Goal: Task Accomplishment & Management: Use online tool/utility

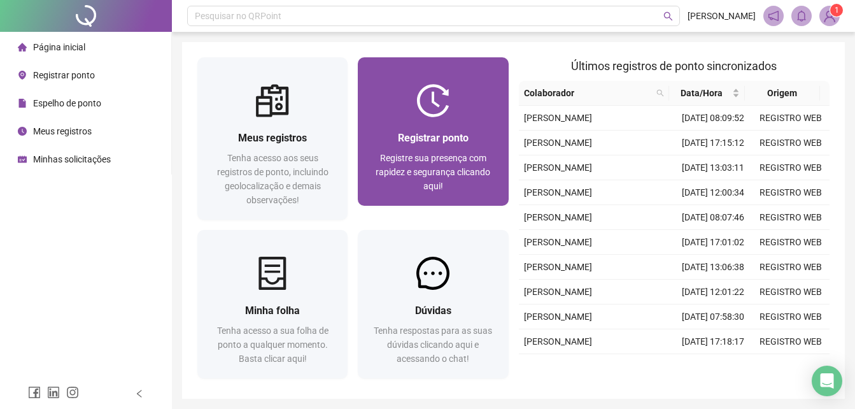
click at [416, 129] on div "Registrar ponto Registre sua presença com rapidez e segurança clicando aqui!" at bounding box center [433, 161] width 150 height 88
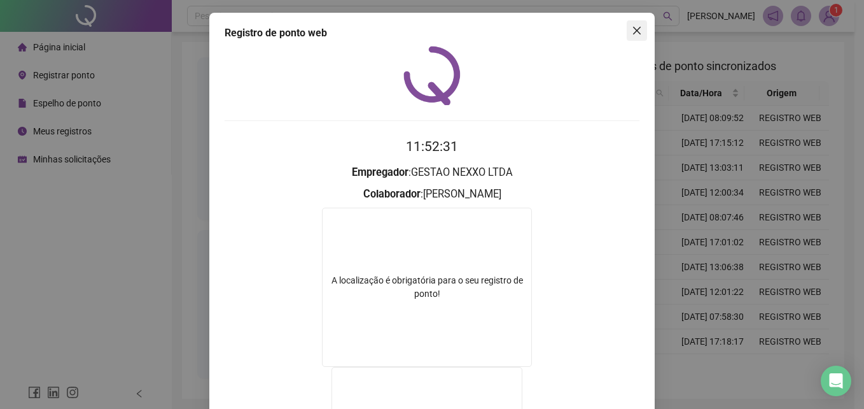
click at [637, 33] on icon "close" at bounding box center [637, 30] width 10 height 10
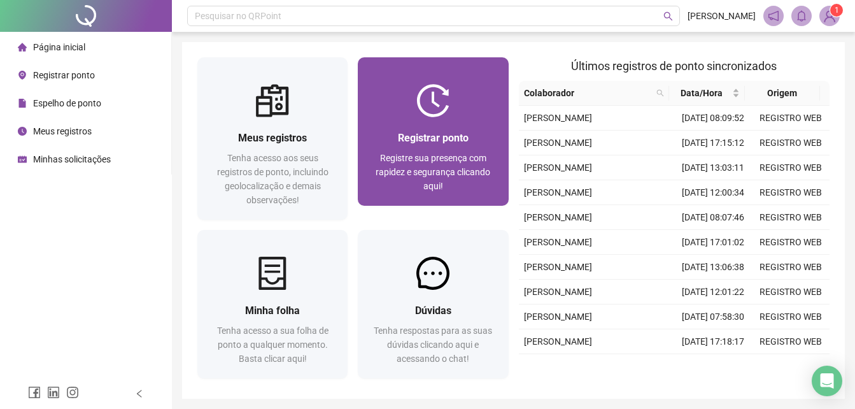
click at [463, 120] on div "Registrar ponto Registre sua presença com rapidez e segurança clicando aqui!" at bounding box center [433, 161] width 150 height 88
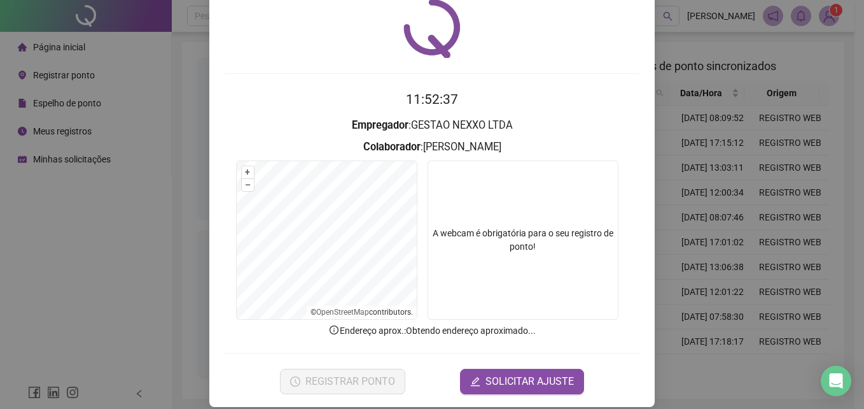
scroll to position [60, 0]
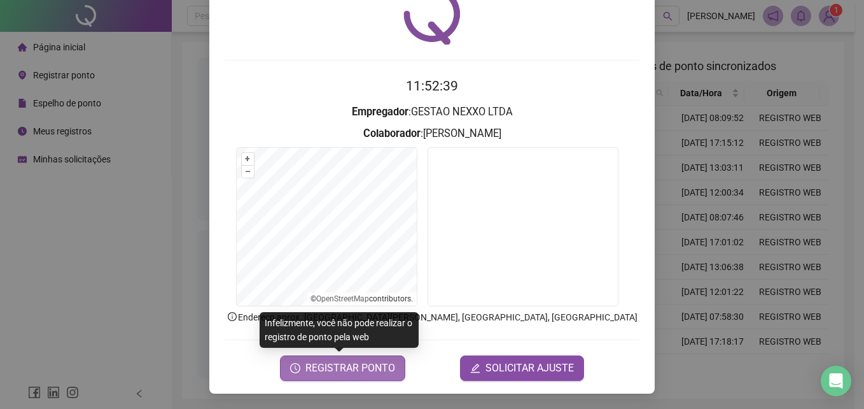
click at [348, 369] on span "REGISTRAR PONTO" at bounding box center [351, 367] width 90 height 15
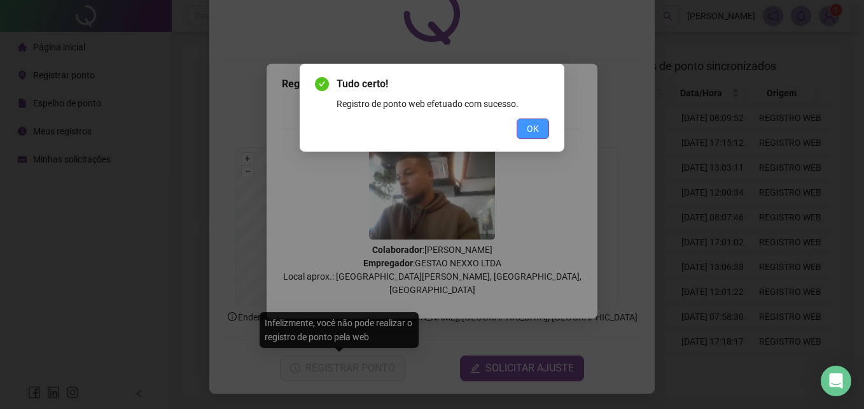
click at [543, 128] on button "OK" at bounding box center [533, 128] width 32 height 20
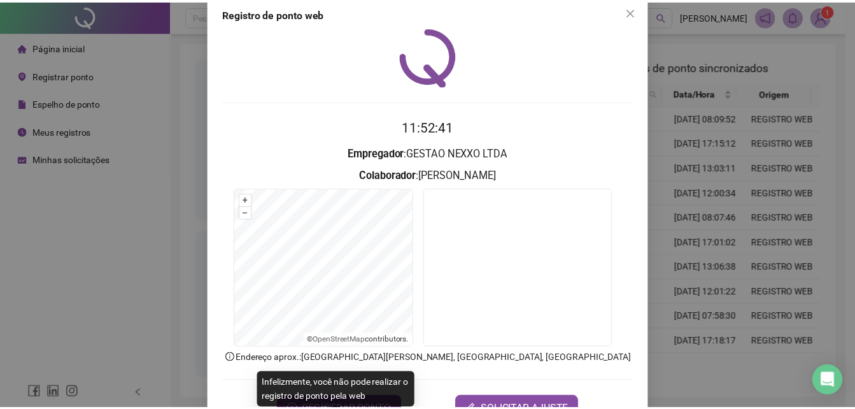
scroll to position [0, 0]
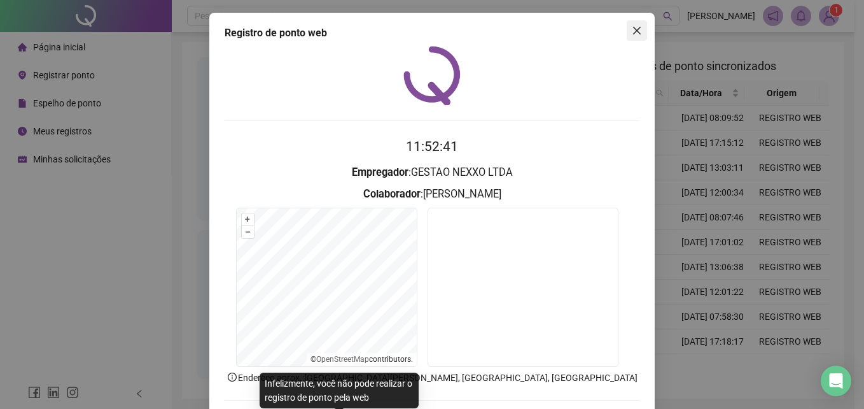
click at [633, 36] on button "Close" at bounding box center [637, 30] width 20 height 20
